Goal: Task Accomplishment & Management: Manage account settings

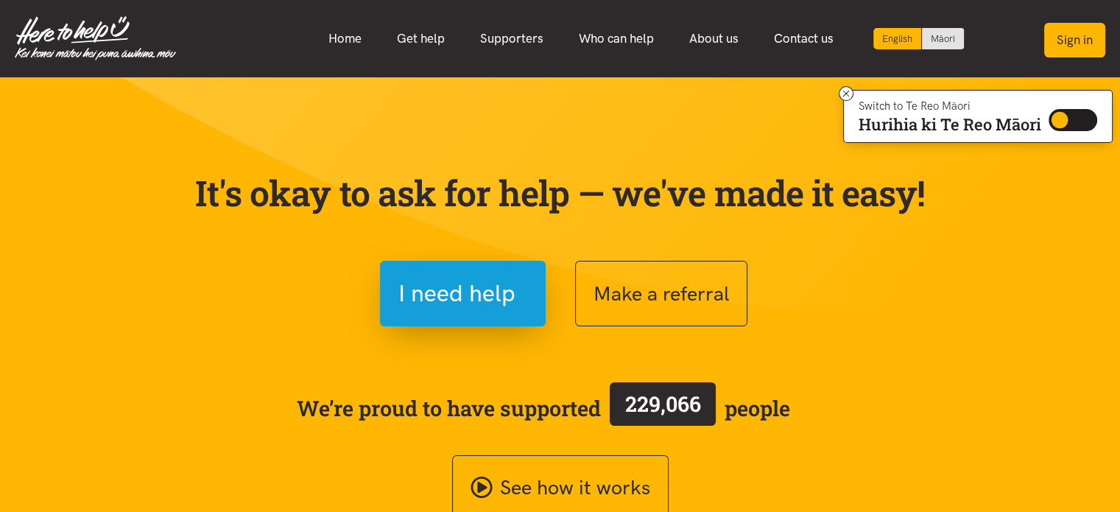
click at [1099, 41] on button "Sign in" at bounding box center [1074, 40] width 61 height 35
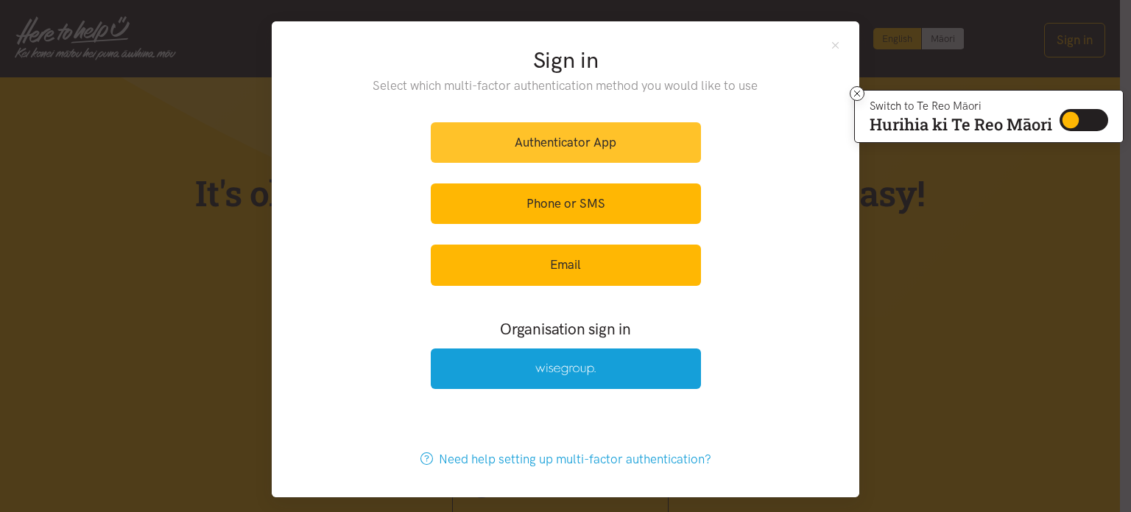
click at [572, 147] on link "Authenticator App" at bounding box center [566, 142] width 270 height 41
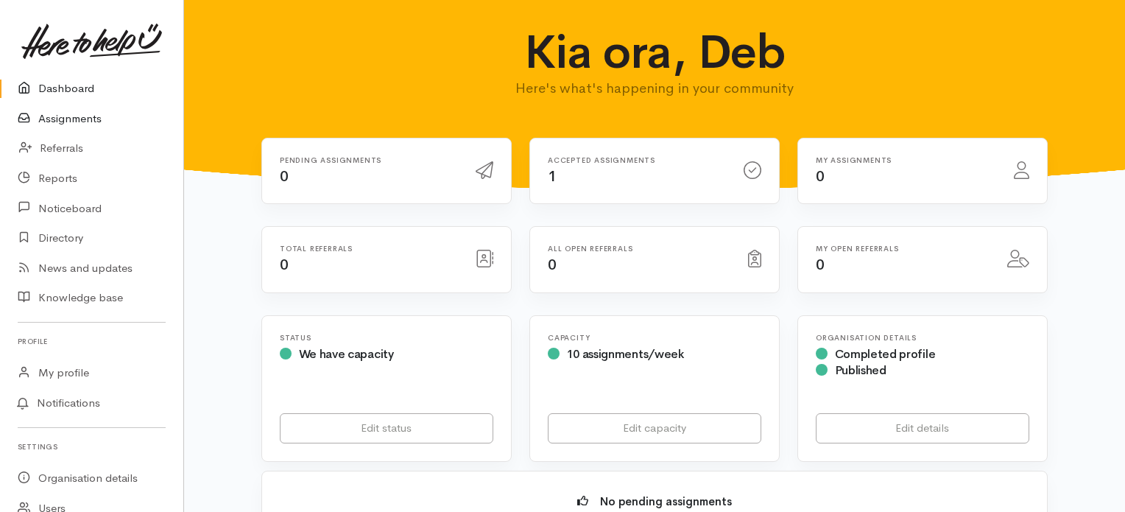
click at [77, 120] on link "Assignments" at bounding box center [91, 119] width 183 height 30
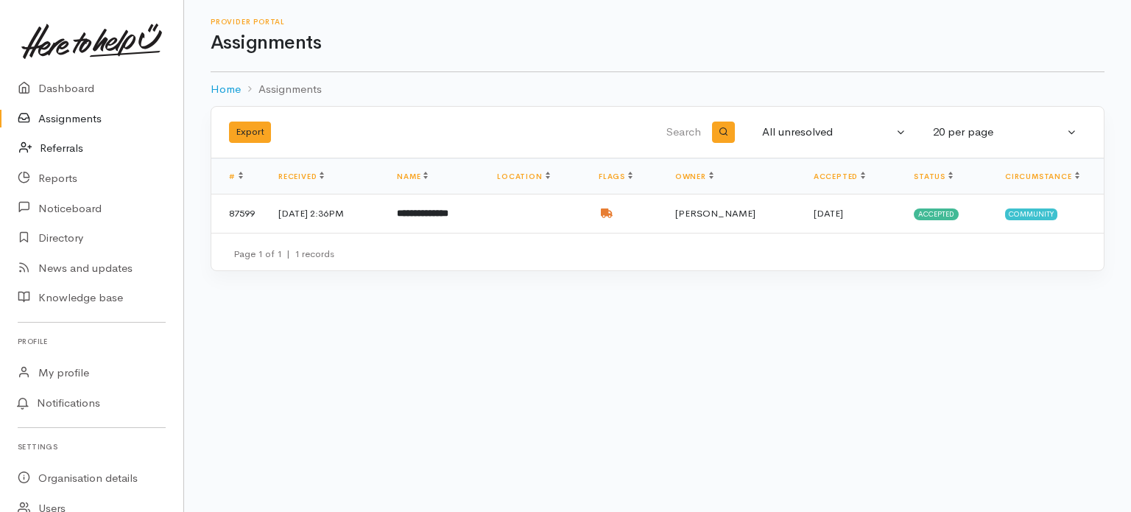
click at [81, 147] on link "Referrals" at bounding box center [91, 148] width 183 height 30
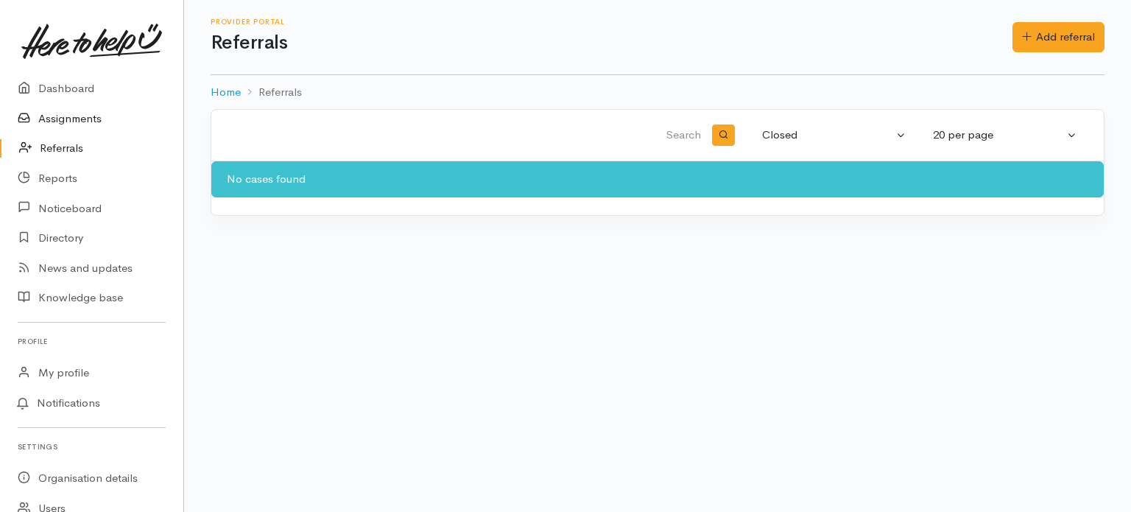
click at [81, 120] on link "Assignments" at bounding box center [91, 119] width 183 height 30
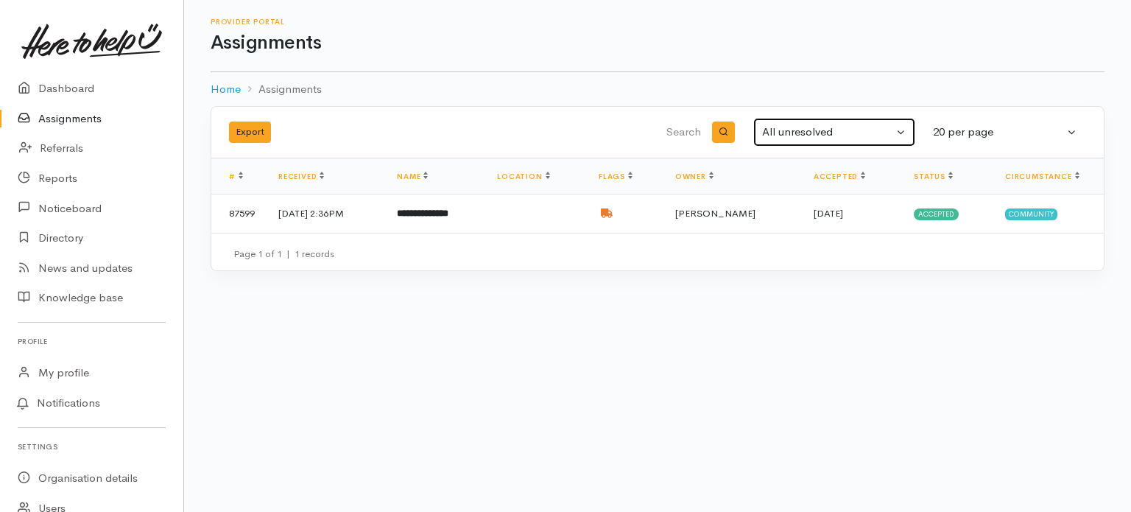
click at [901, 133] on button "All unresolved" at bounding box center [834, 132] width 162 height 29
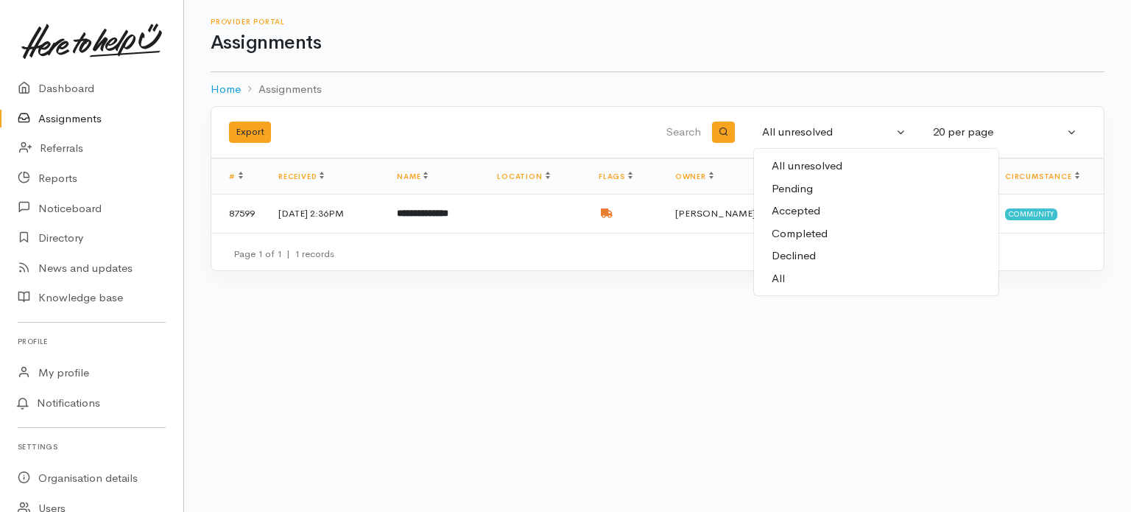
click at [775, 270] on span "All" at bounding box center [778, 278] width 13 height 17
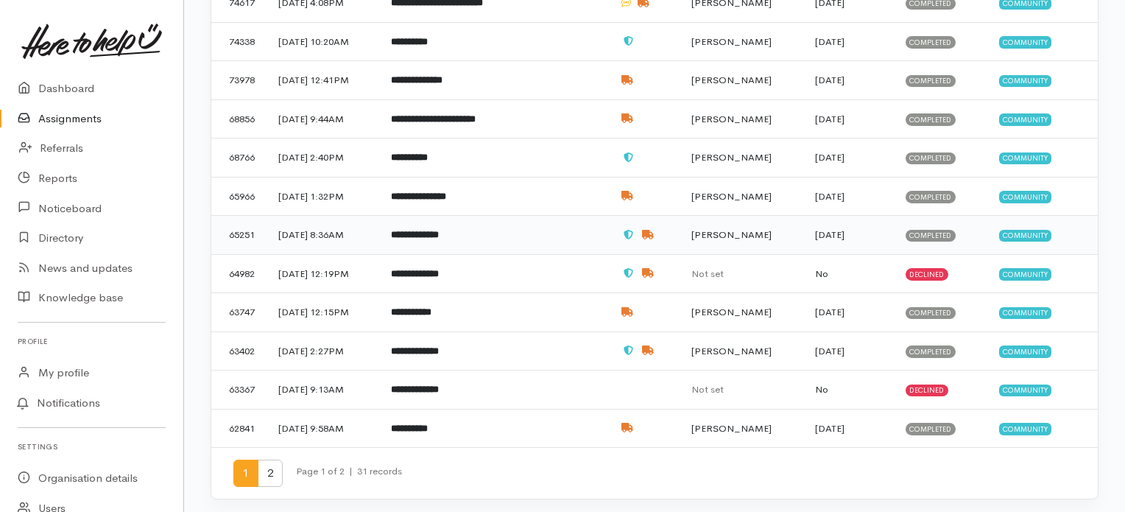
scroll to position [521, 0]
click at [276, 466] on span "2" at bounding box center [270, 472] width 25 height 27
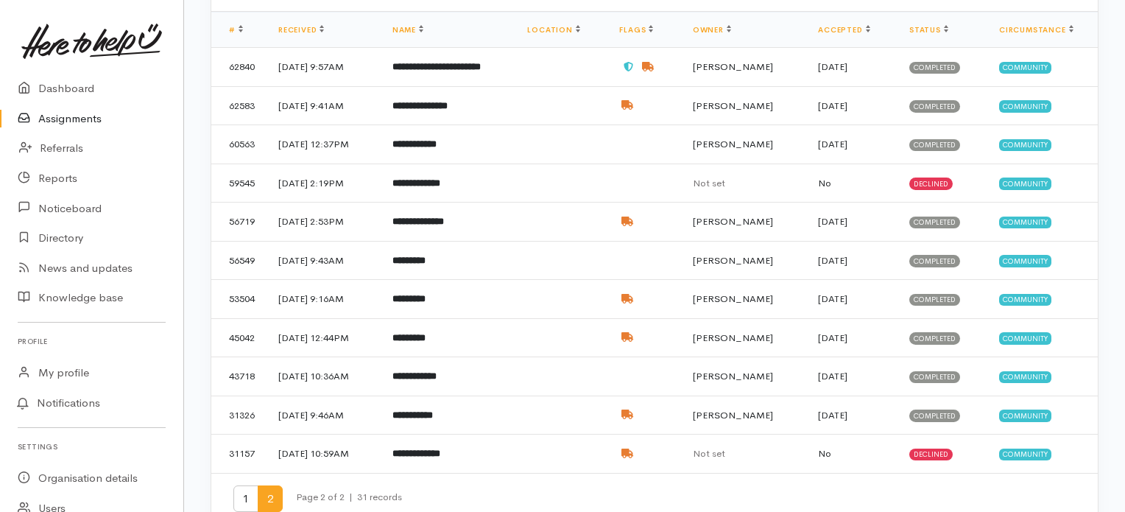
scroll to position [147, 0]
click at [245, 491] on span "1" at bounding box center [245, 498] width 25 height 27
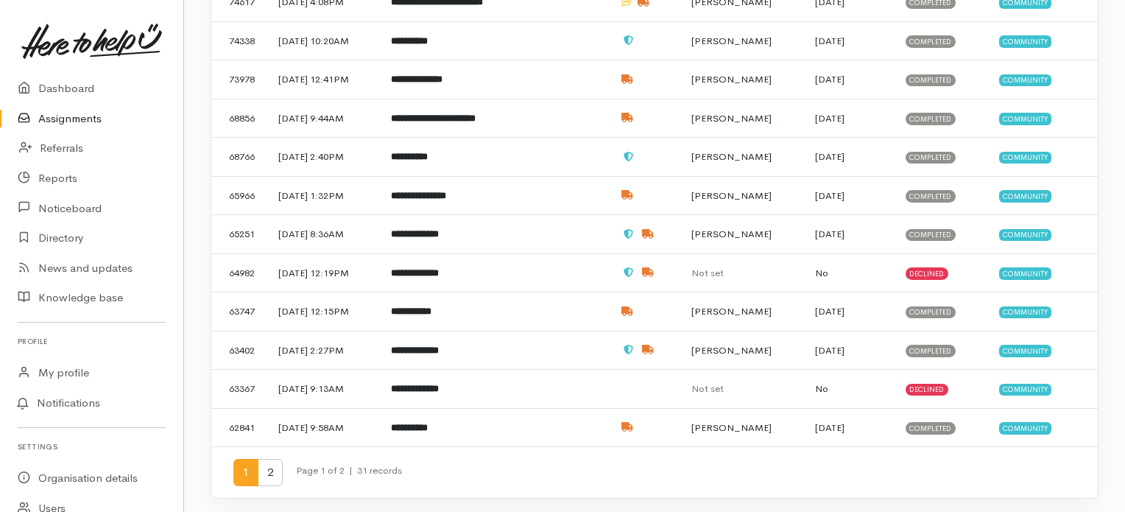
scroll to position [5, 0]
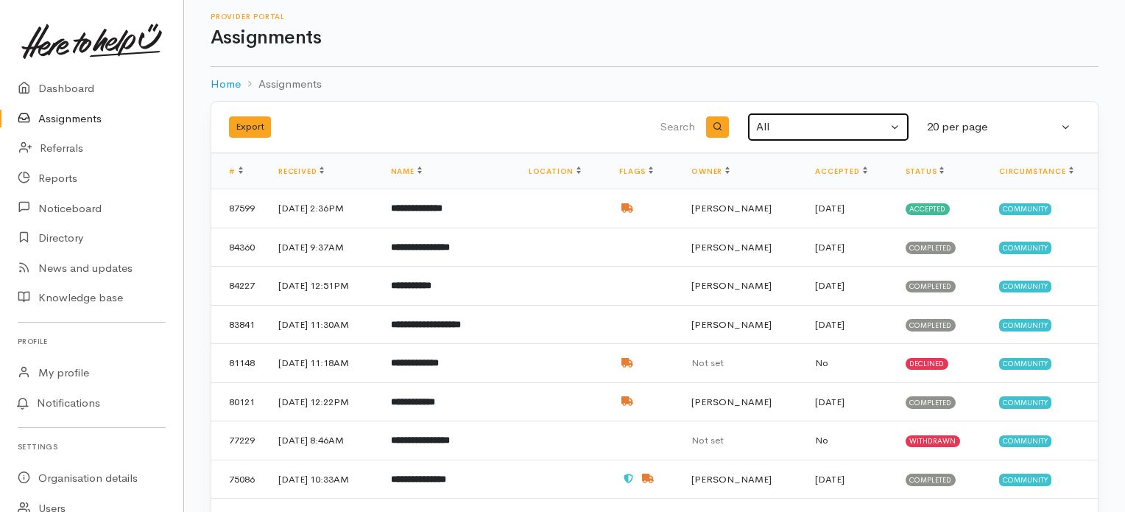
click at [765, 126] on div "All" at bounding box center [821, 127] width 131 height 17
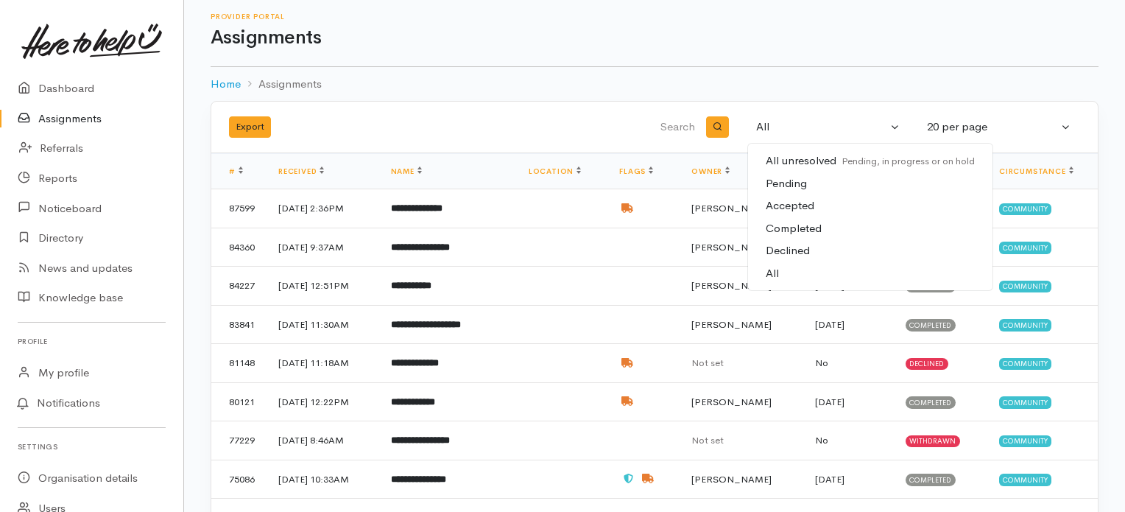
click at [773, 267] on span "All" at bounding box center [772, 273] width 13 height 17
select select "All"
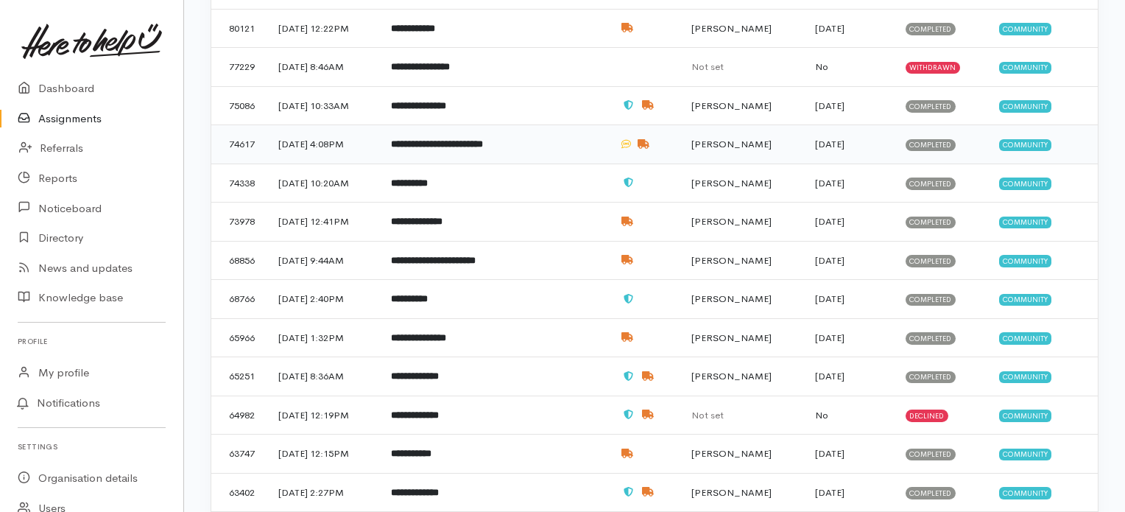
scroll to position [521, 0]
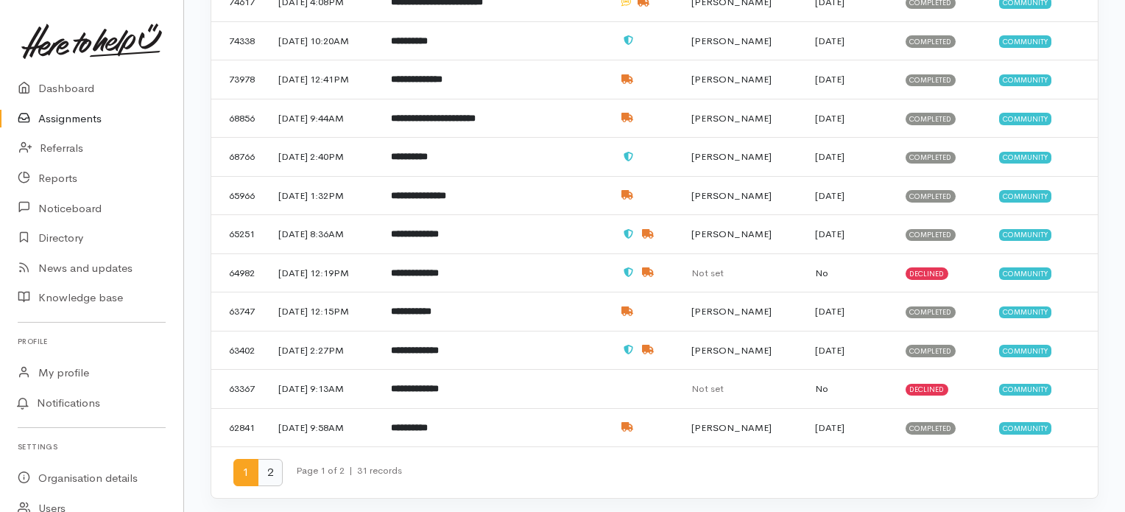
click at [266, 463] on span "2" at bounding box center [270, 472] width 25 height 27
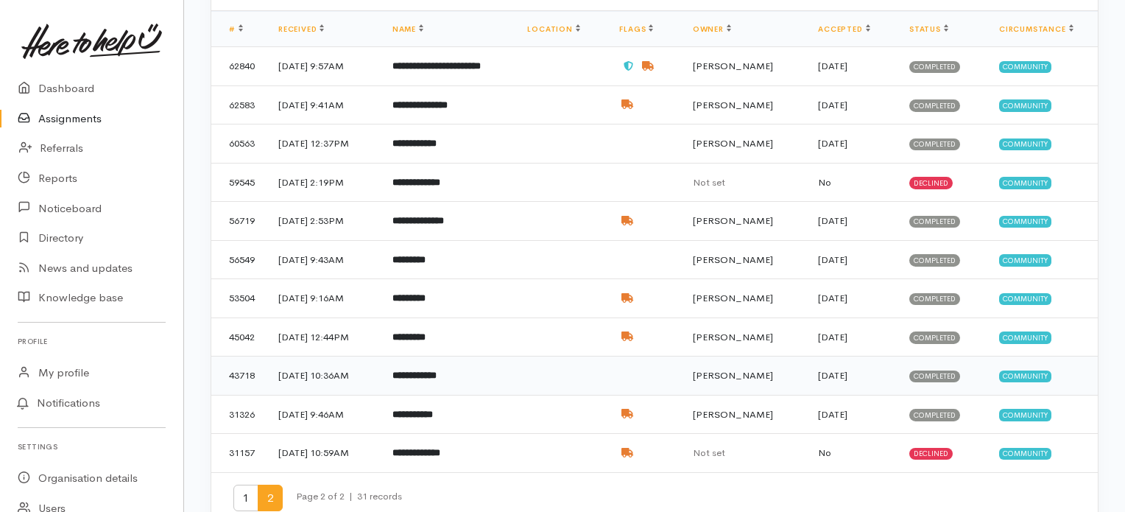
scroll to position [174, 0]
